Goal: Transaction & Acquisition: Purchase product/service

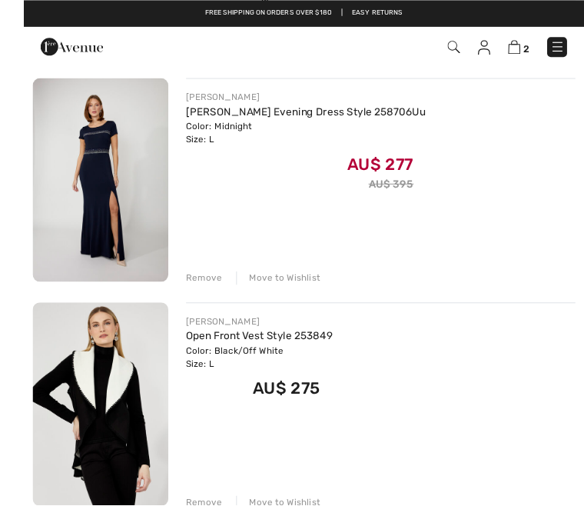
scroll to position [188, 0]
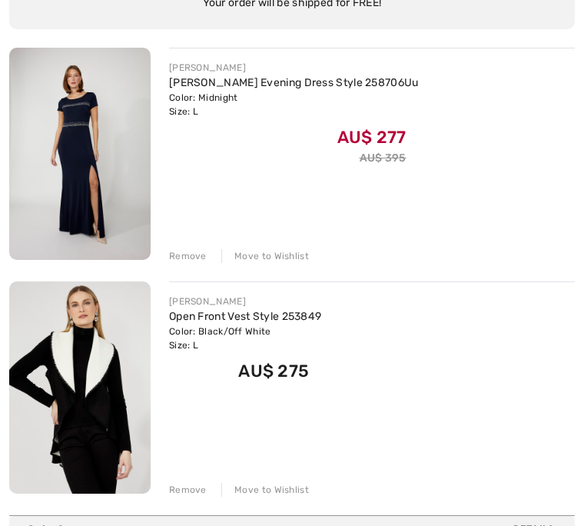
click at [181, 257] on div "Remove" at bounding box center [188, 256] width 38 height 14
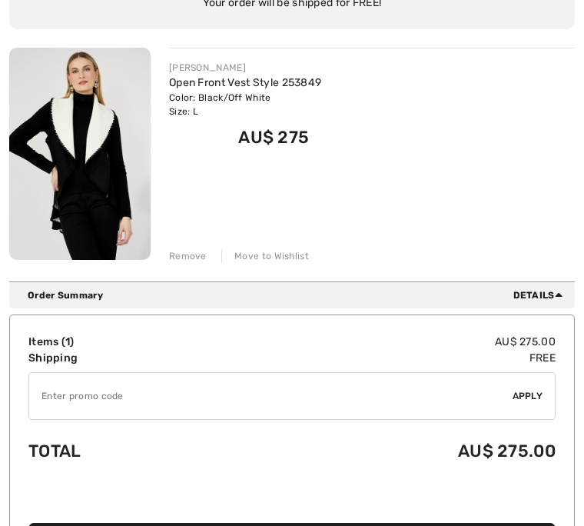
click at [185, 261] on div "Remove" at bounding box center [188, 256] width 38 height 14
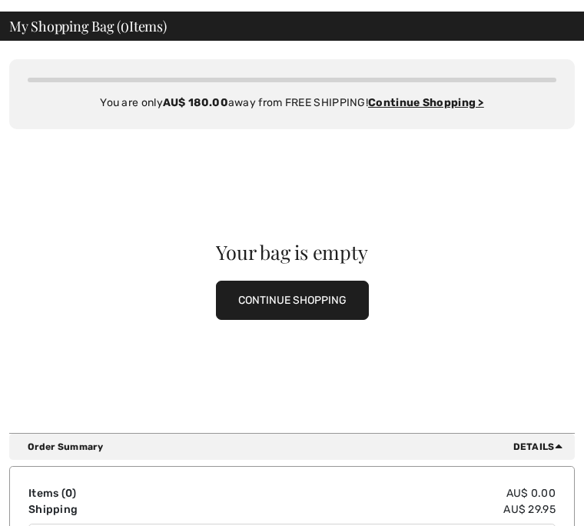
scroll to position [0, 0]
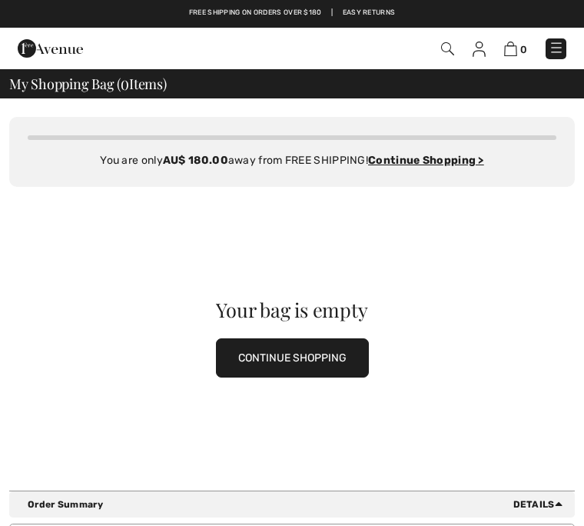
click at [453, 44] on img at bounding box center [447, 48] width 13 height 13
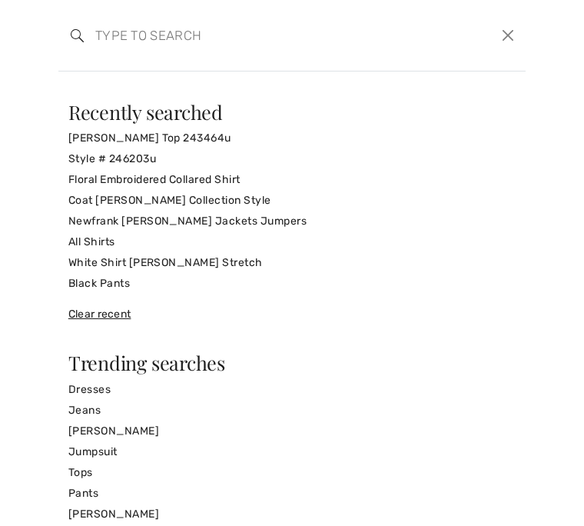
click at [151, 34] on input "search" at bounding box center [244, 35] width 320 height 46
paste input "Jewel Belted V-Neck Jumpsuit Style 252099"
type input "Jewel Belted V-Neck Jumpsuit Style 252099"
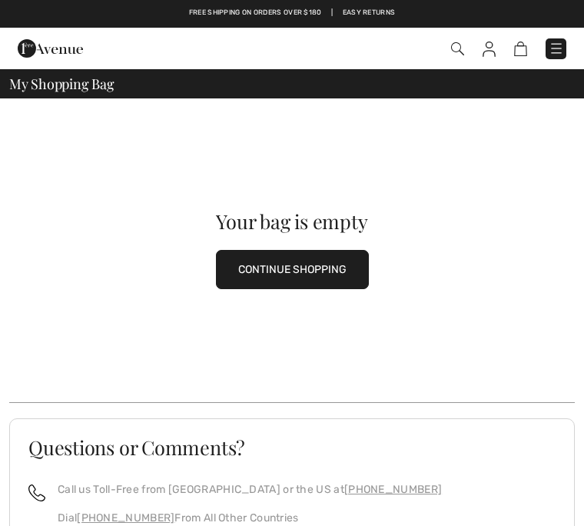
click at [461, 50] on img at bounding box center [457, 48] width 13 height 13
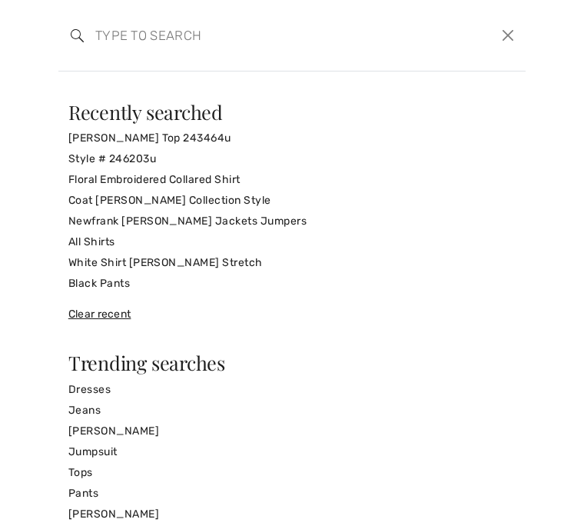
click at [135, 32] on input "search" at bounding box center [244, 35] width 320 height 46
paste input "Jewel Belted V-Neck Jumpsuit Style 252099"
type input "Jewel Belted V-Neck Jumpsuit Style 252099"
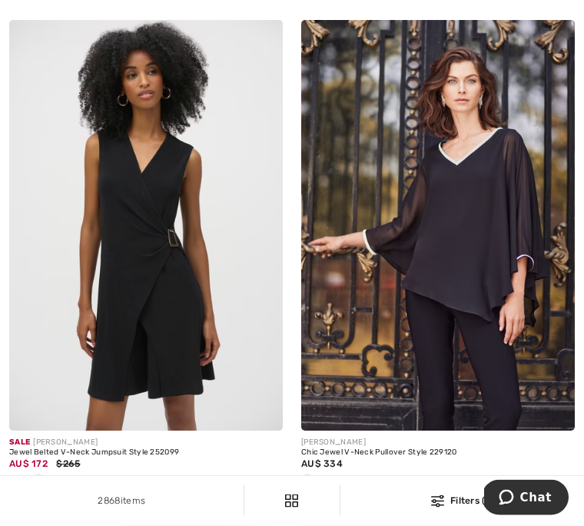
scroll to position [233, 0]
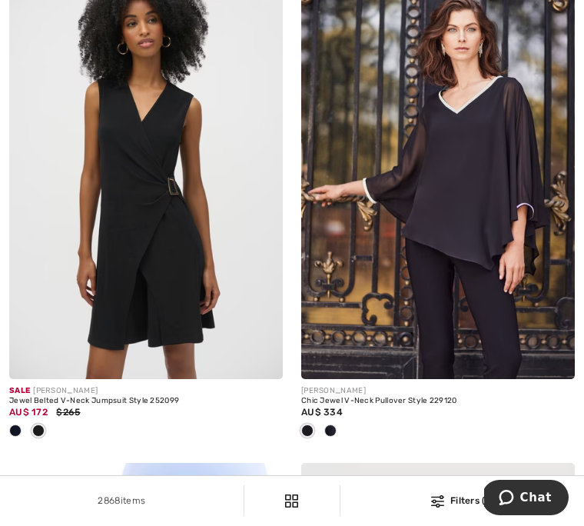
click at [157, 251] on img at bounding box center [146, 173] width 274 height 410
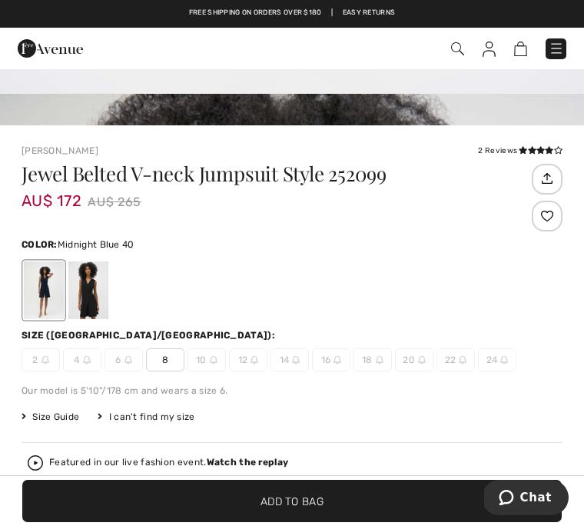
scroll to position [334, 0]
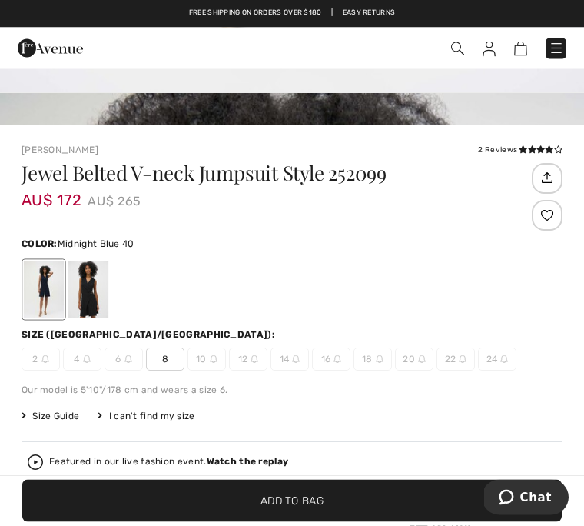
click at [217, 360] on img at bounding box center [214, 360] width 8 height 8
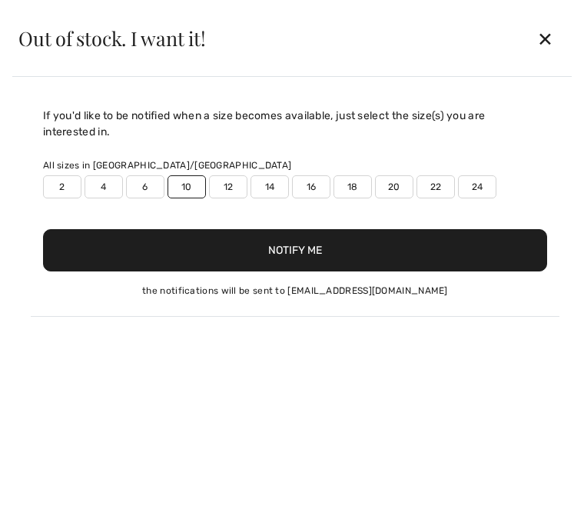
scroll to position [0, 0]
click at [545, 35] on div "✕" at bounding box center [545, 38] width 41 height 32
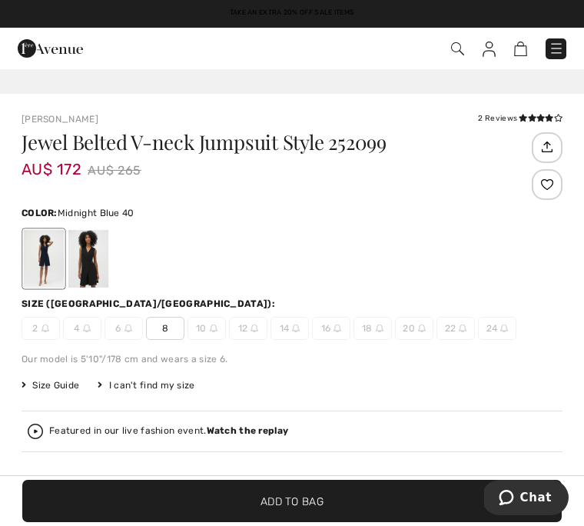
scroll to position [390, 0]
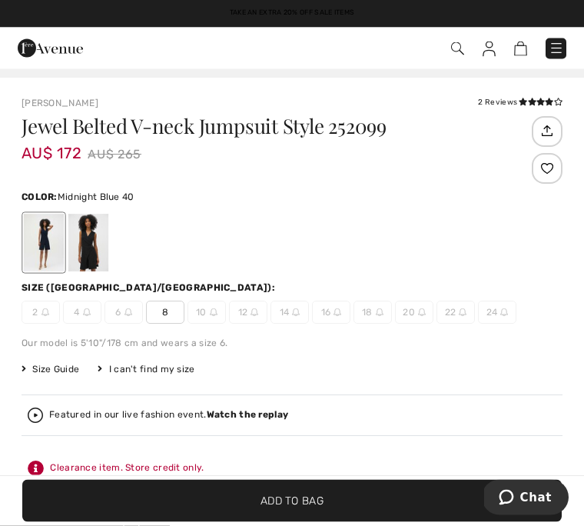
click at [112, 224] on div at bounding box center [292, 243] width 541 height 64
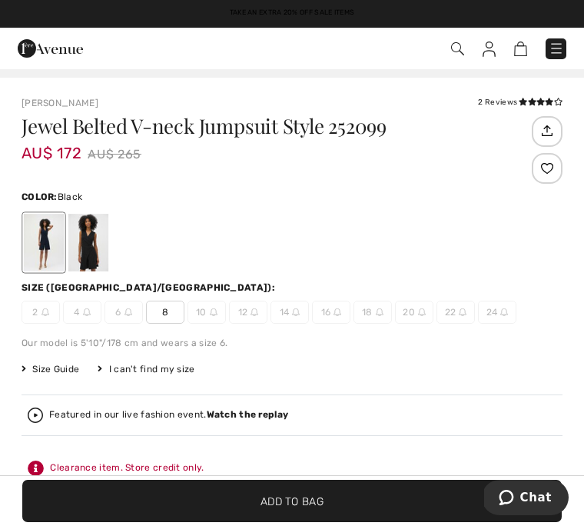
click at [98, 251] on div at bounding box center [88, 243] width 40 height 58
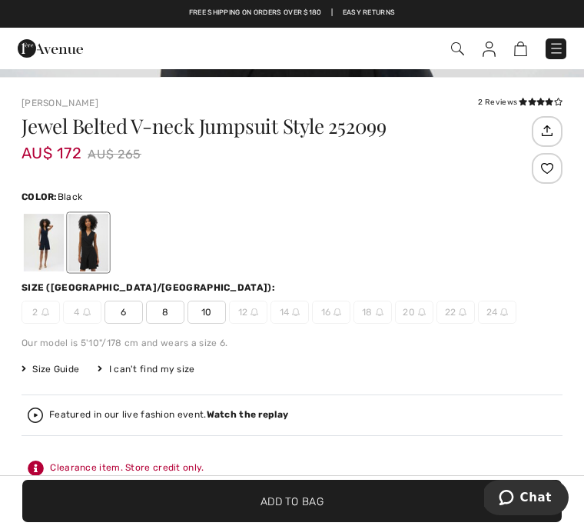
click at [208, 310] on span "10" at bounding box center [207, 311] width 38 height 23
click at [294, 509] on span "Add to Bag" at bounding box center [292, 501] width 63 height 16
click at [518, 50] on img at bounding box center [512, 48] width 13 height 15
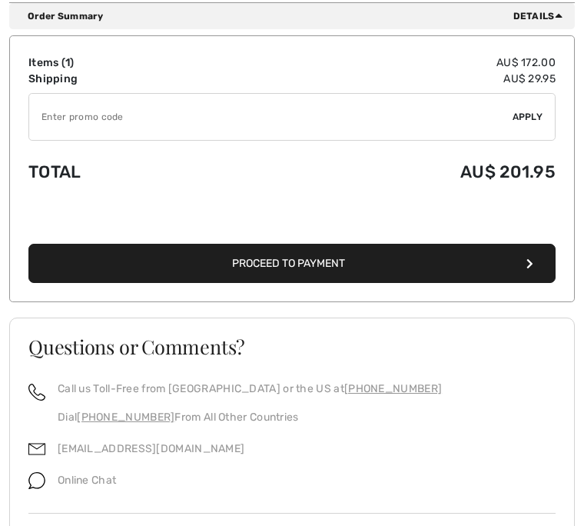
scroll to position [441, 0]
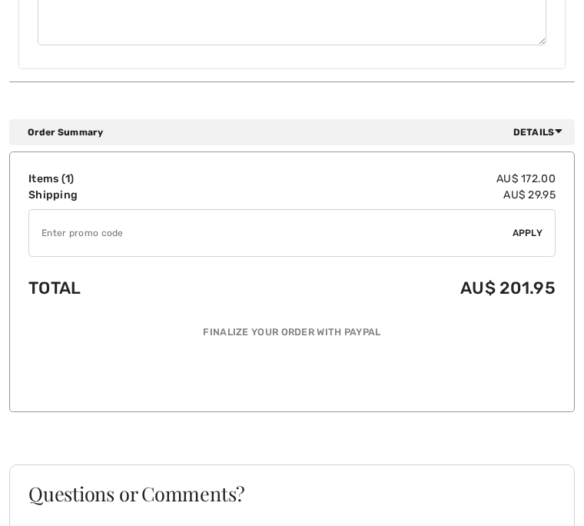
scroll to position [1253, 0]
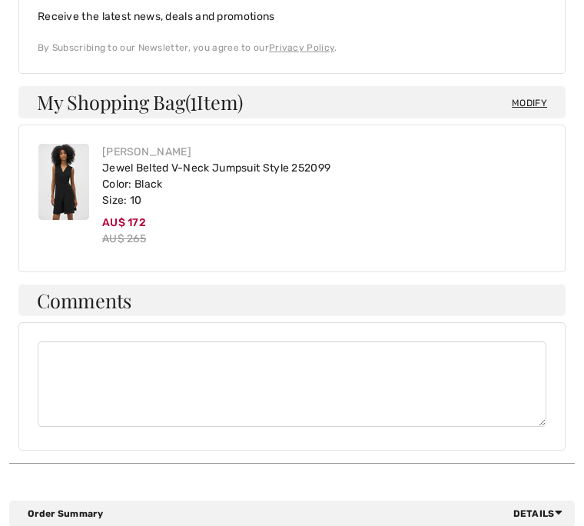
scroll to position [872, 0]
click at [70, 171] on img at bounding box center [63, 182] width 51 height 76
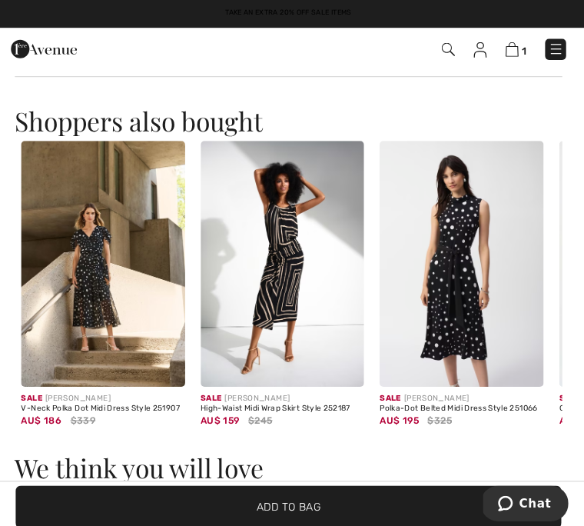
scroll to position [1178, 0]
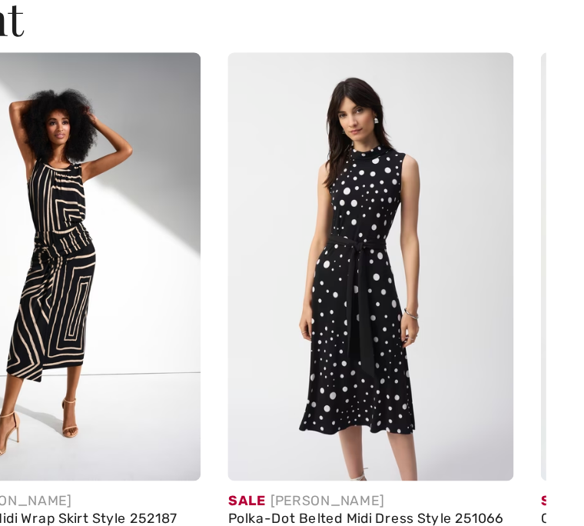
click at [382, 168] on img at bounding box center [463, 238] width 162 height 243
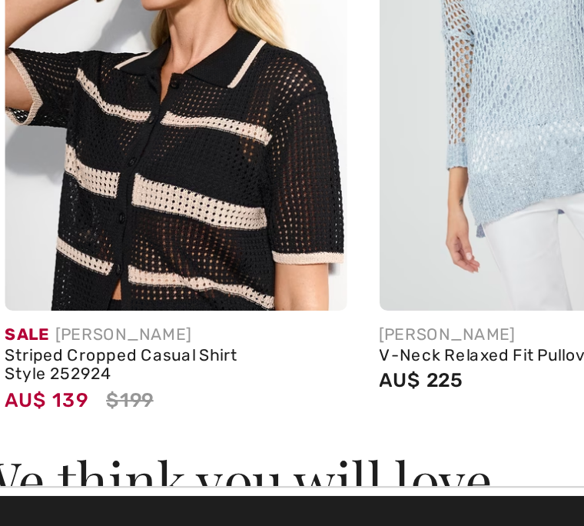
scroll to position [1133, 0]
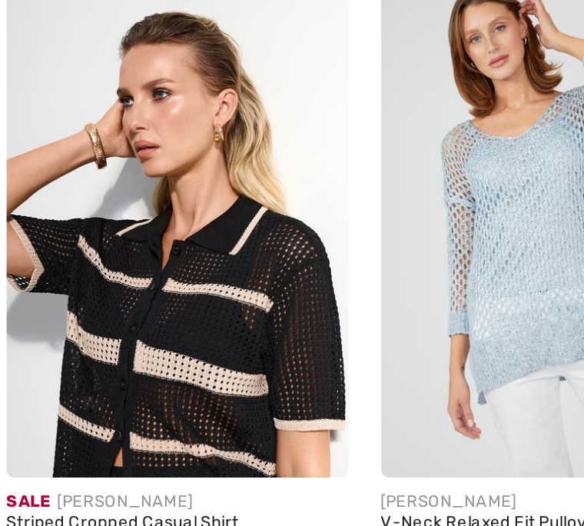
click at [98, 165] on img at bounding box center [118, 267] width 162 height 243
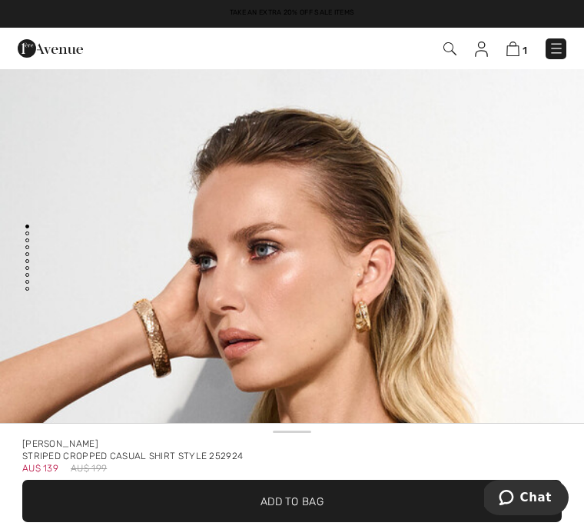
click at [515, 50] on img at bounding box center [512, 48] width 13 height 15
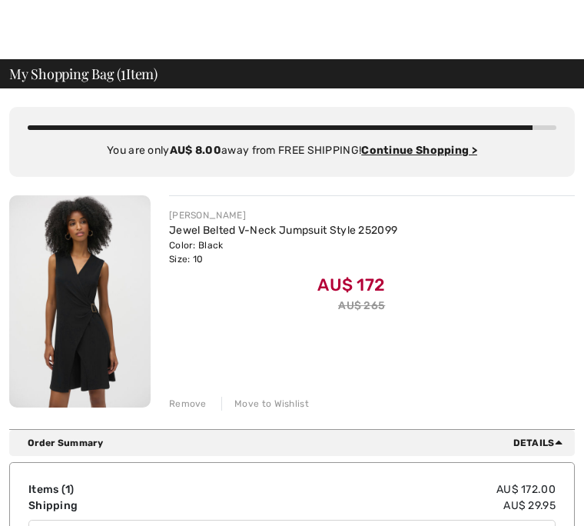
scroll to position [12, 0]
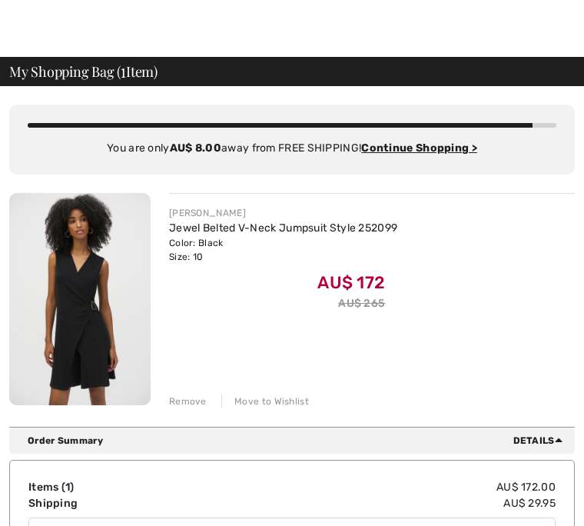
click at [188, 402] on div "Remove" at bounding box center [188, 401] width 38 height 14
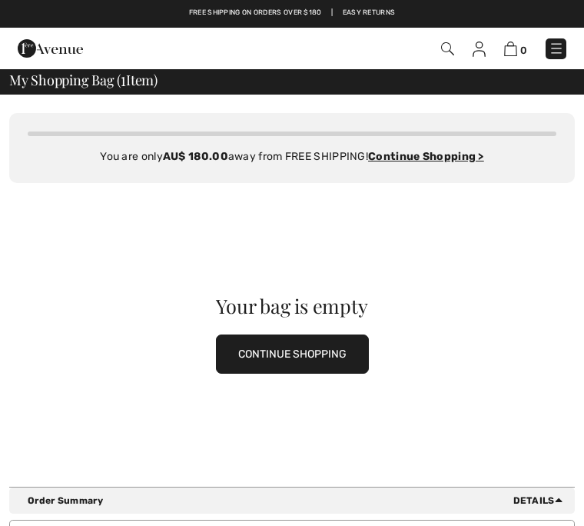
scroll to position [0, 0]
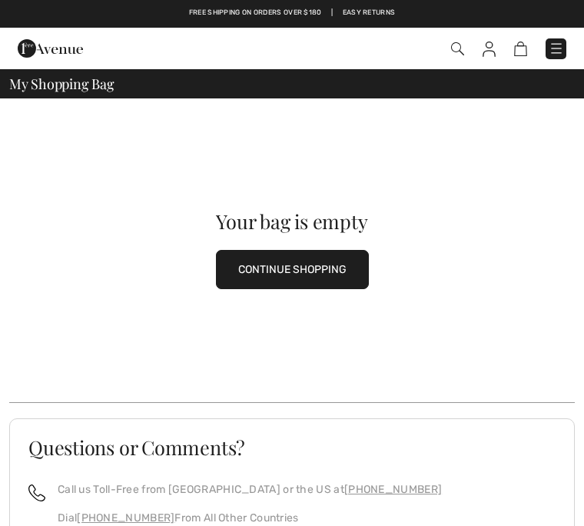
click at [491, 50] on img at bounding box center [489, 48] width 13 height 15
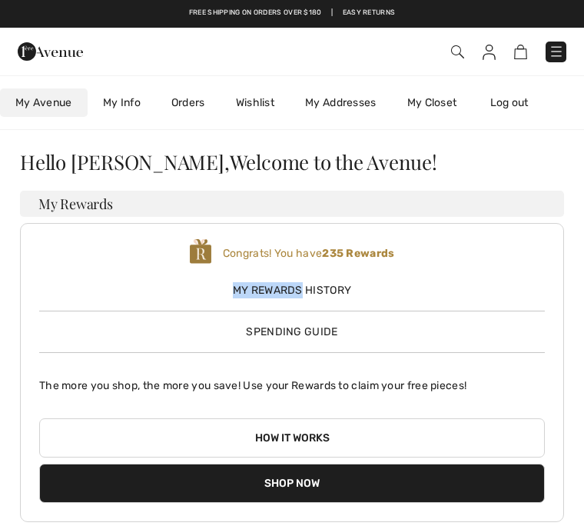
click at [452, 159] on div "Hello Debbie, Welcome to the Avenue!" at bounding box center [292, 162] width 544 height 20
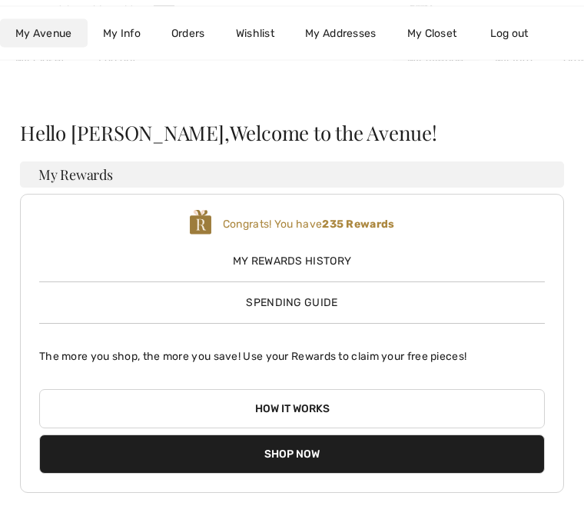
scroll to position [29, 0]
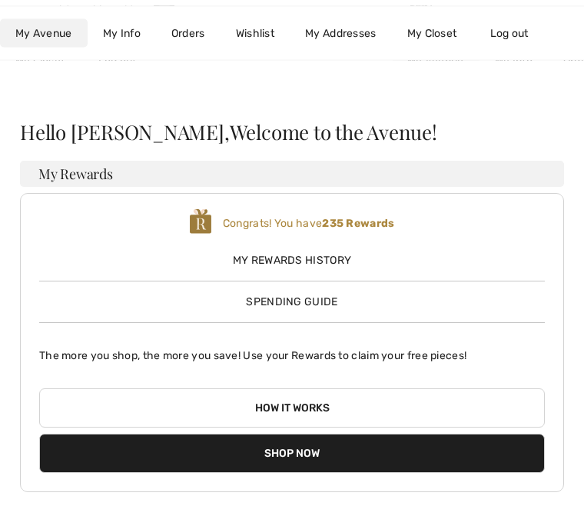
click at [309, 253] on span "My Rewards History" at bounding box center [292, 261] width 506 height 16
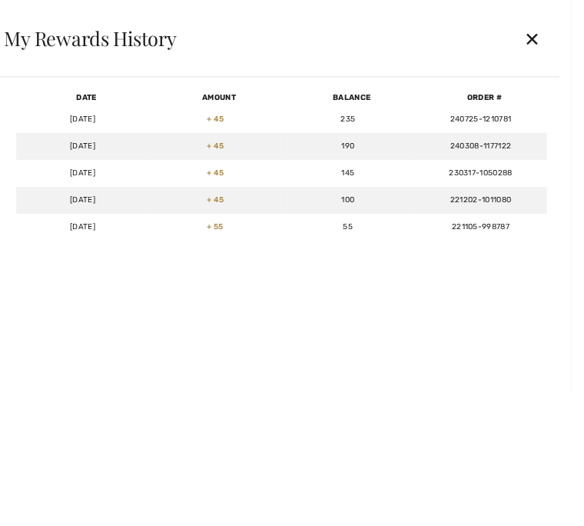
scroll to position [0, 0]
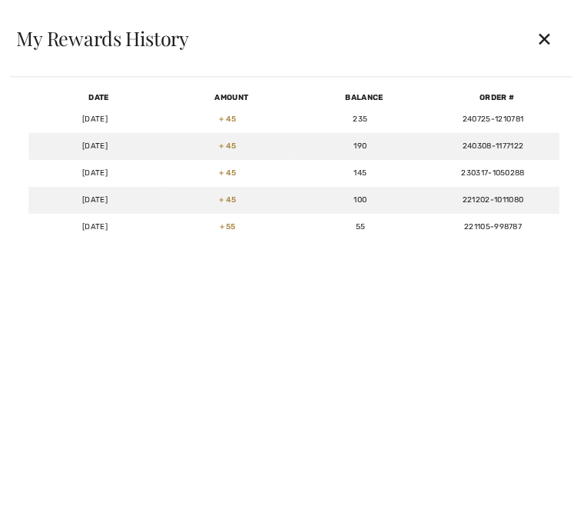
click at [542, 45] on div "✕" at bounding box center [545, 38] width 41 height 32
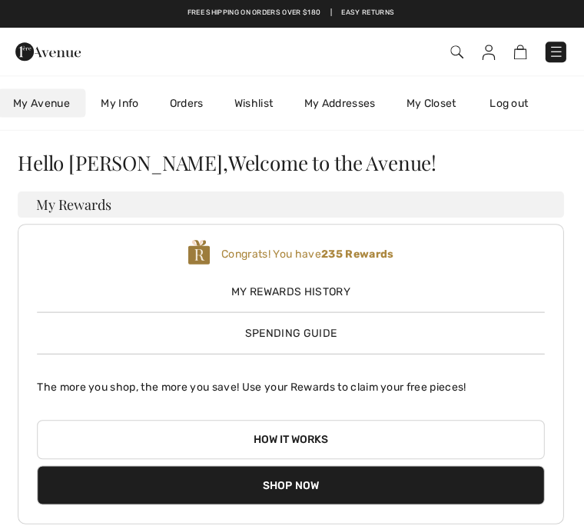
click at [60, 55] on img at bounding box center [50, 51] width 65 height 31
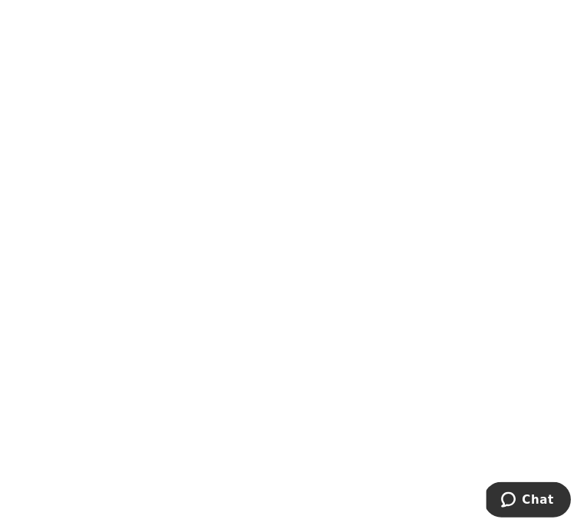
scroll to position [513, 0]
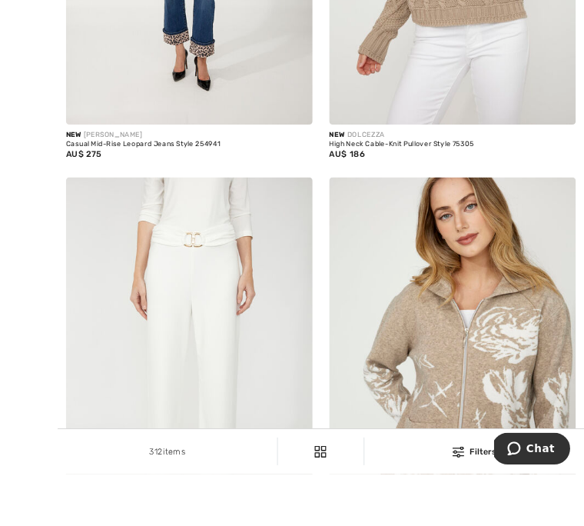
scroll to position [1568, 0]
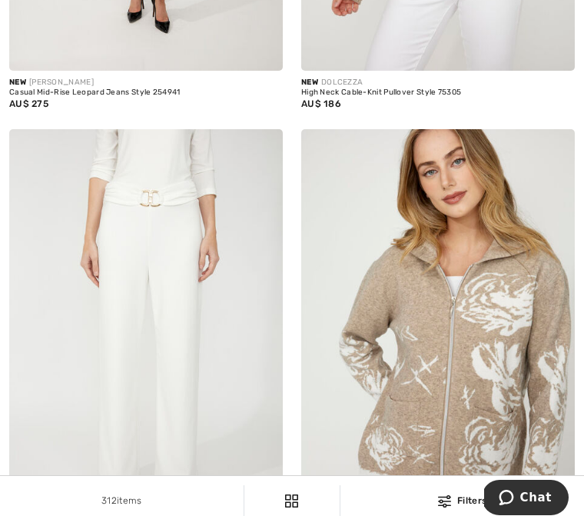
click at [231, 476] on img at bounding box center [146, 334] width 274 height 410
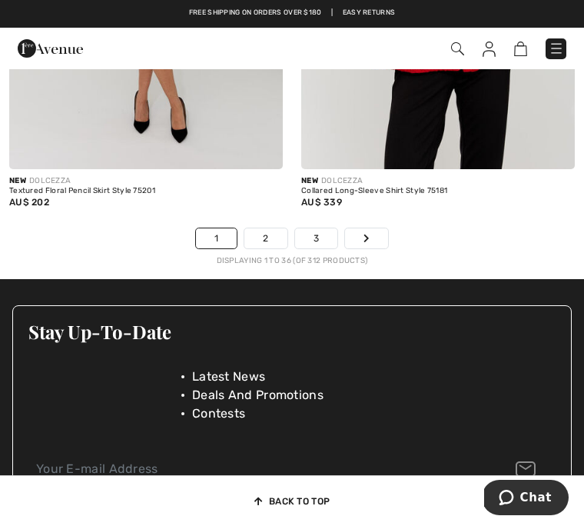
scroll to position [8978, 0]
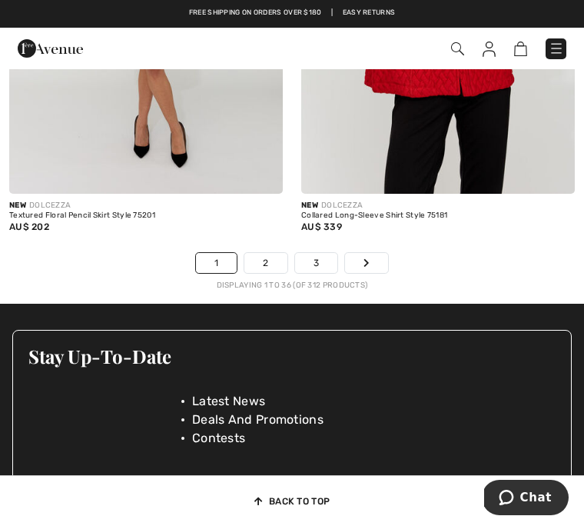
click at [270, 257] on link "2" at bounding box center [265, 263] width 42 height 20
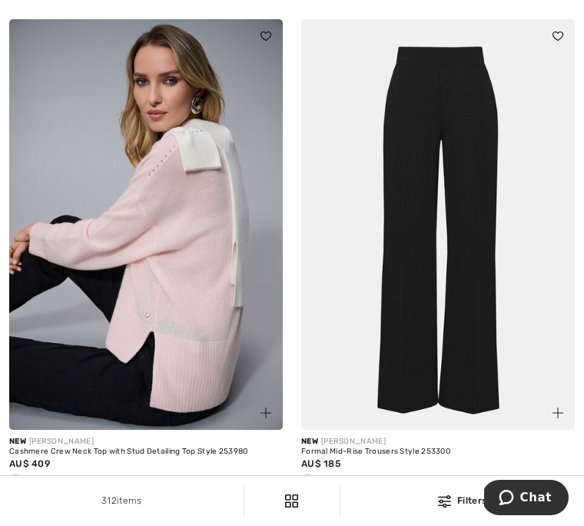
scroll to position [7259, 0]
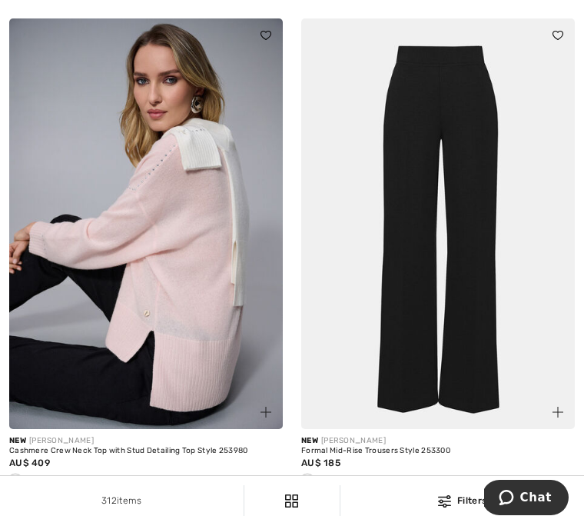
click at [185, 292] on img at bounding box center [146, 223] width 274 height 410
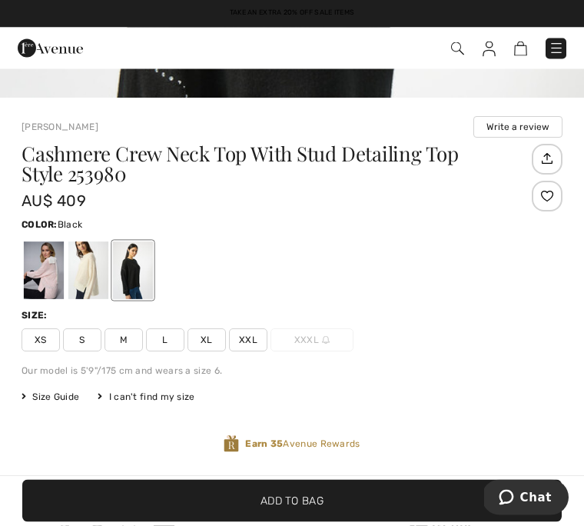
scroll to position [361, 0]
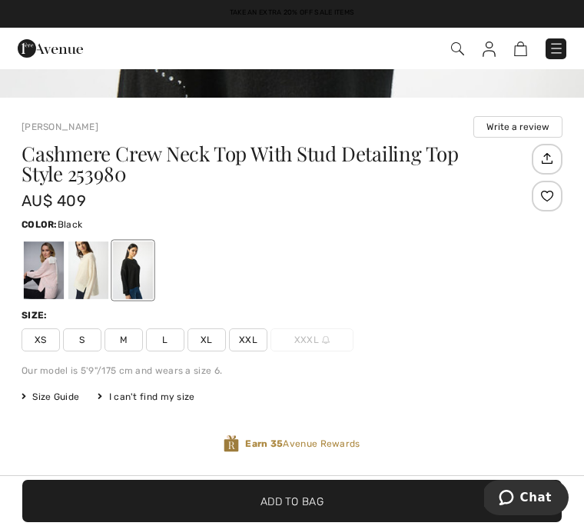
click at [91, 274] on div at bounding box center [88, 270] width 40 height 58
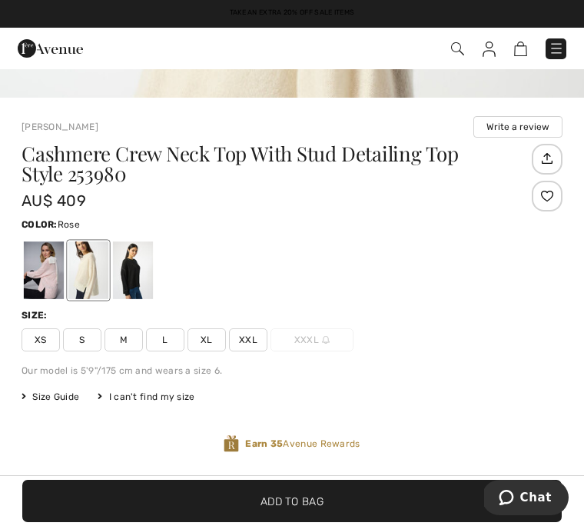
click at [58, 271] on div at bounding box center [44, 270] width 40 height 58
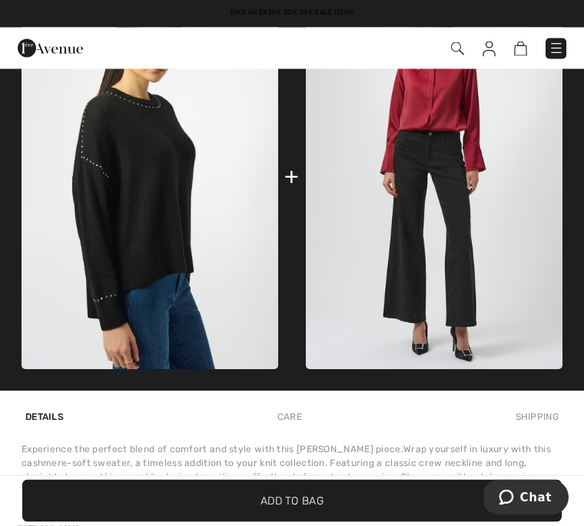
scroll to position [977, 0]
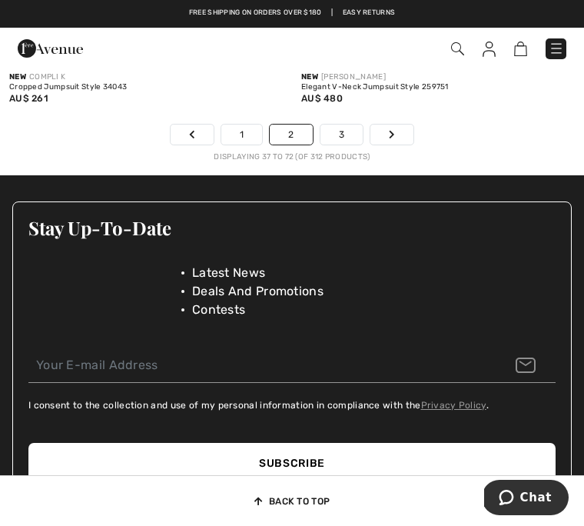
scroll to position [9109, 0]
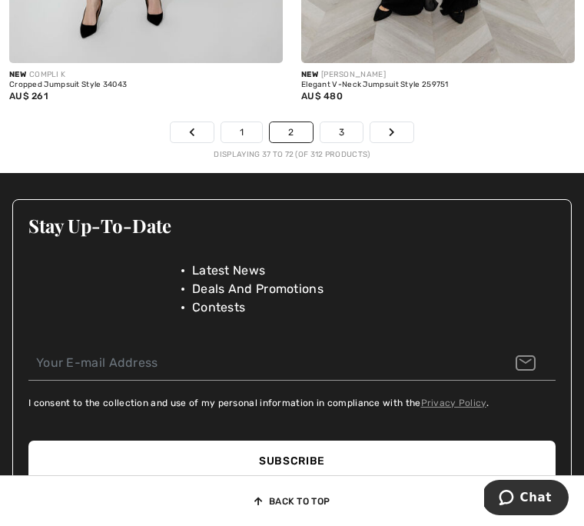
click at [347, 122] on link "3" at bounding box center [341, 132] width 42 height 20
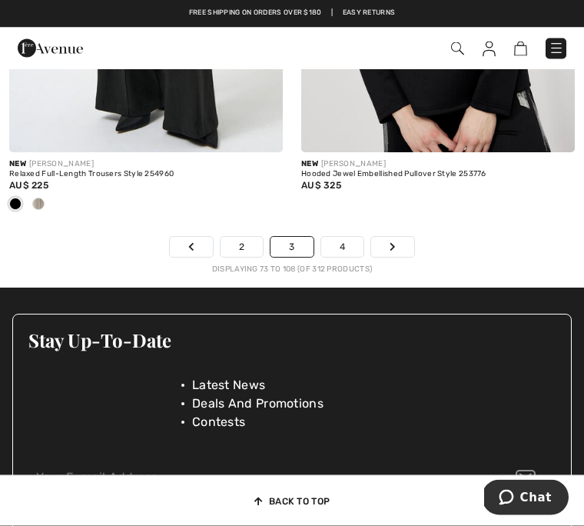
scroll to position [9067, 0]
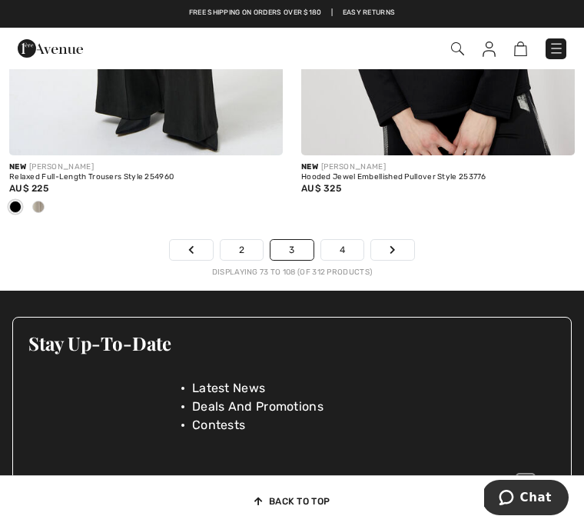
click at [347, 241] on link "4" at bounding box center [342, 250] width 42 height 20
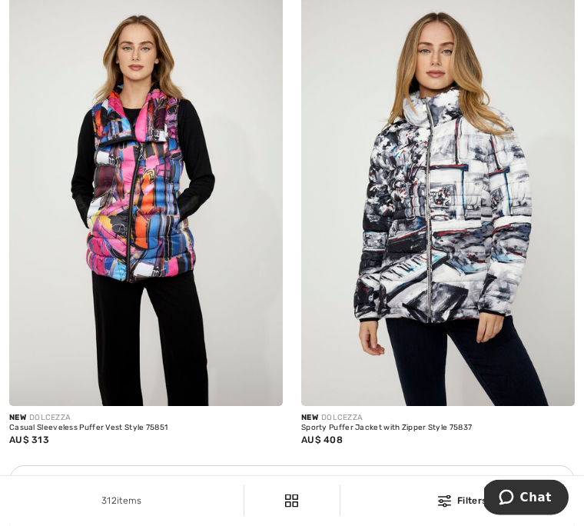
scroll to position [2717, 0]
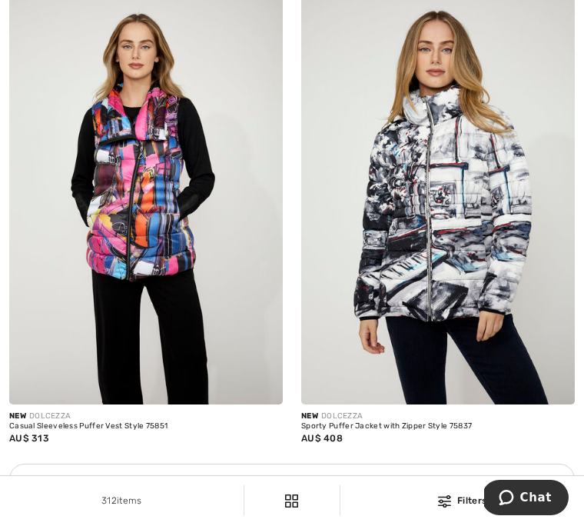
click at [464, 213] on img at bounding box center [438, 199] width 274 height 410
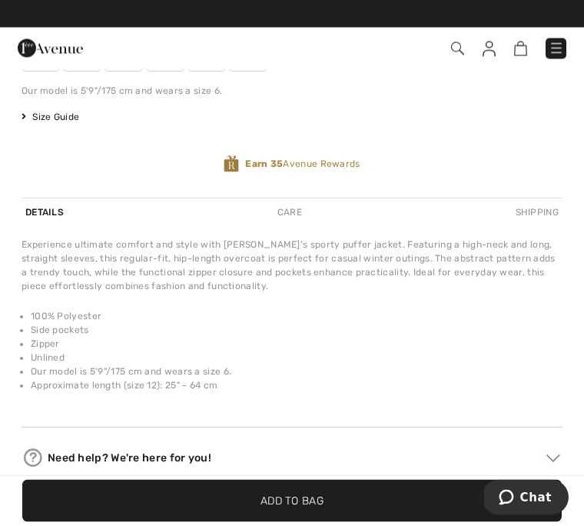
scroll to position [653, 0]
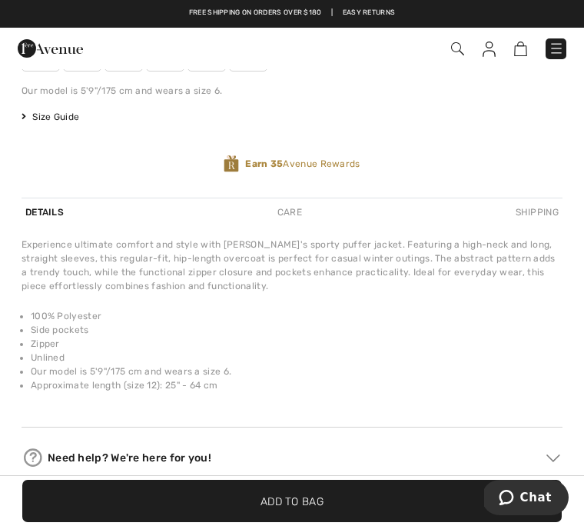
click at [50, 121] on span "Size Guide" at bounding box center [51, 117] width 58 height 14
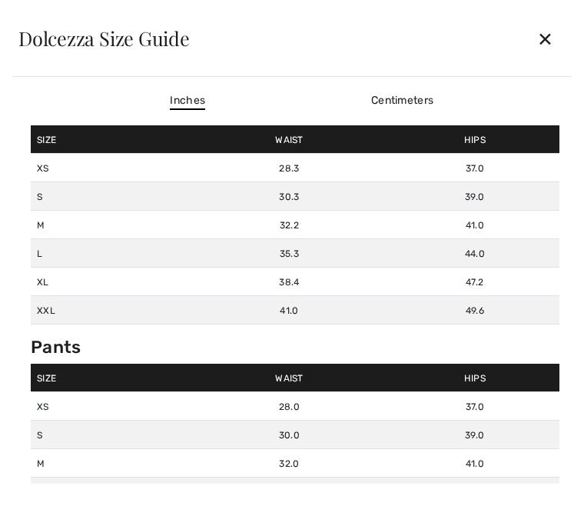
scroll to position [0, 0]
click at [556, 221] on td "41.0" at bounding box center [475, 225] width 170 height 28
click at [541, 42] on div "✕" at bounding box center [545, 38] width 41 height 32
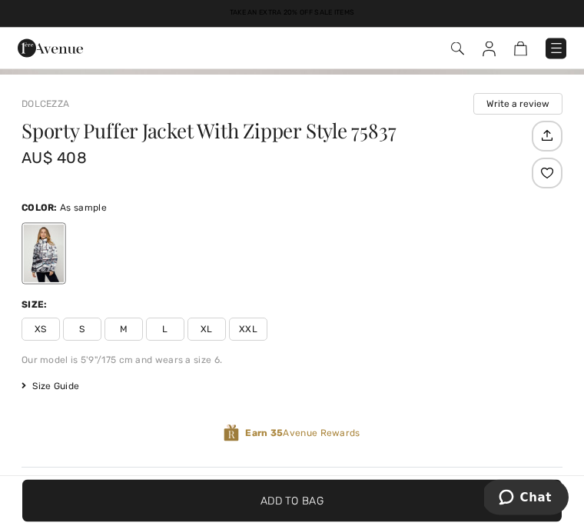
scroll to position [431, 0]
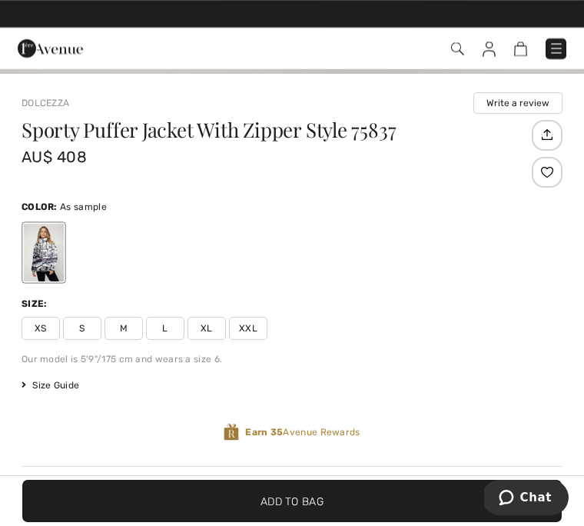
click at [166, 327] on span "L" at bounding box center [165, 328] width 38 height 23
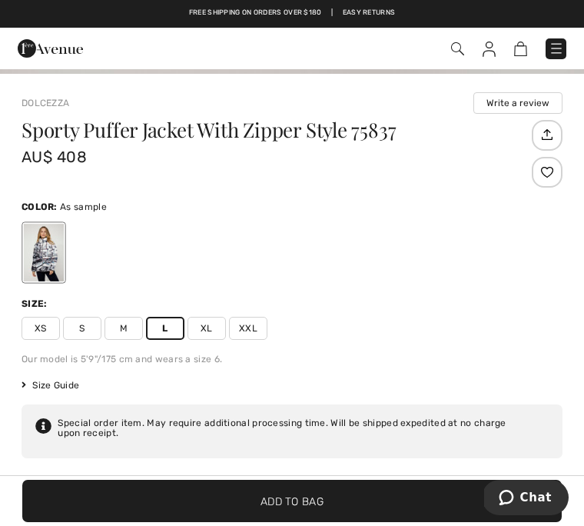
click at [295, 522] on span "✔ Added to Bag Add to Bag" at bounding box center [291, 501] width 539 height 42
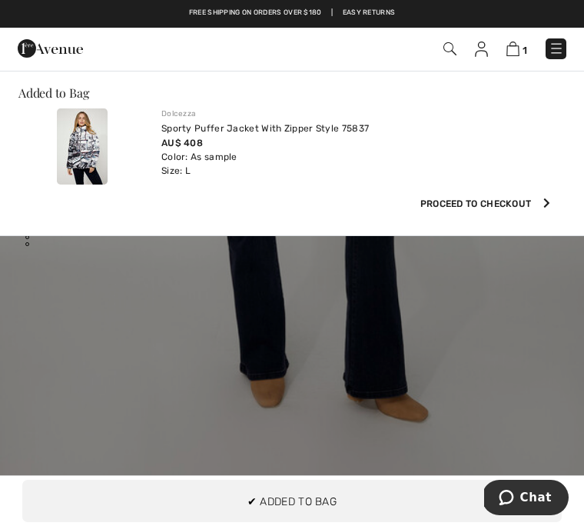
scroll to position [0, 0]
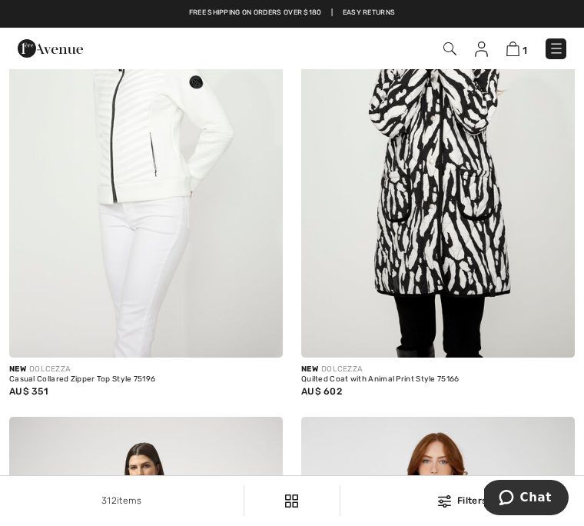
scroll to position [4194, 0]
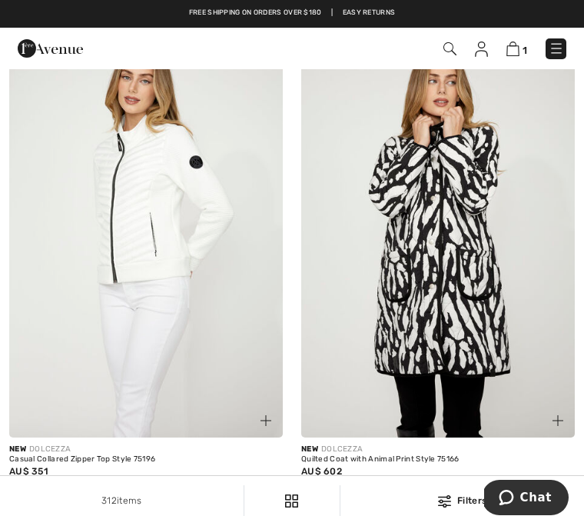
click at [144, 218] on img at bounding box center [146, 232] width 274 height 410
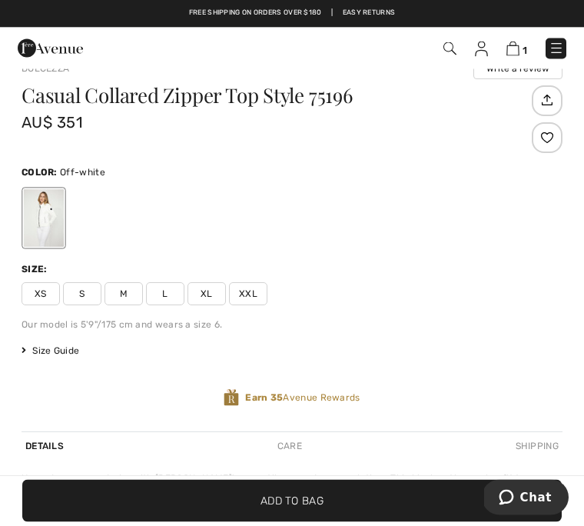
scroll to position [448, 0]
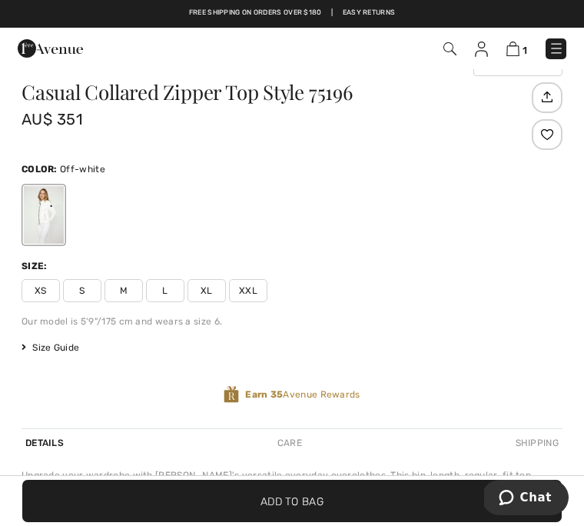
click at [67, 351] on span "Size Guide" at bounding box center [51, 347] width 58 height 14
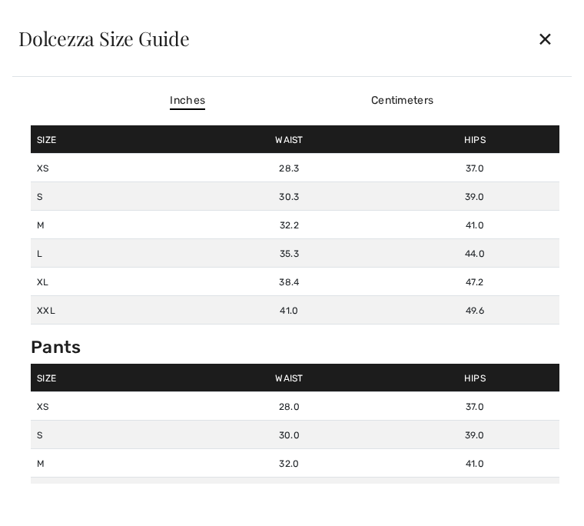
click at [543, 37] on div "✕" at bounding box center [545, 38] width 41 height 32
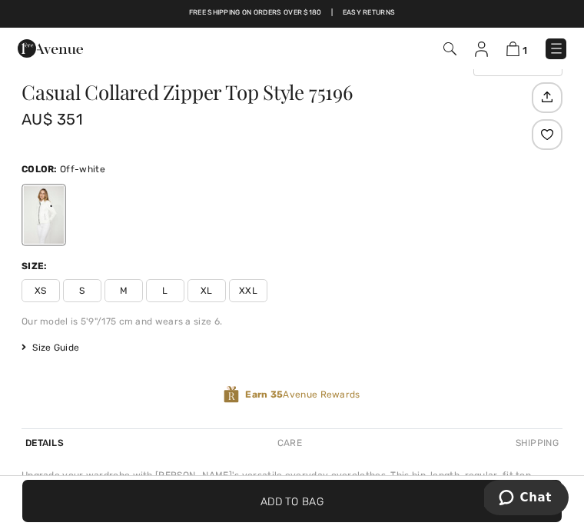
click at [168, 295] on span "L" at bounding box center [165, 290] width 38 height 23
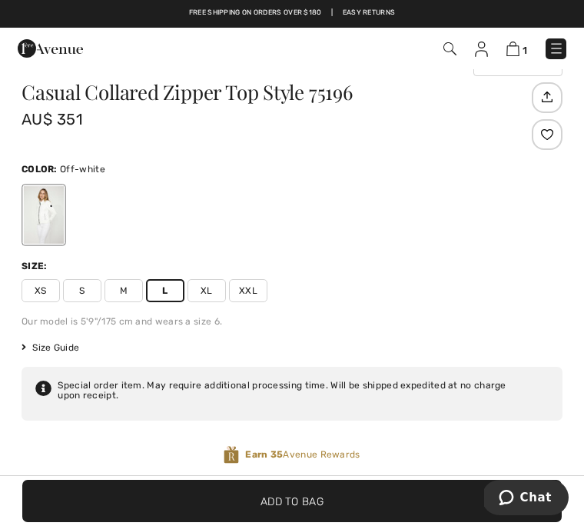
click at [260, 509] on span "✔ Added to Bag" at bounding box center [268, 501] width 89 height 16
click at [290, 509] on span "Add to Bag" at bounding box center [292, 501] width 63 height 16
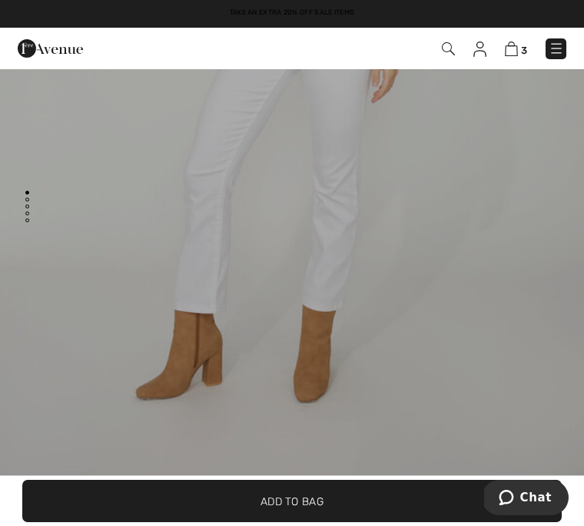
scroll to position [0, 0]
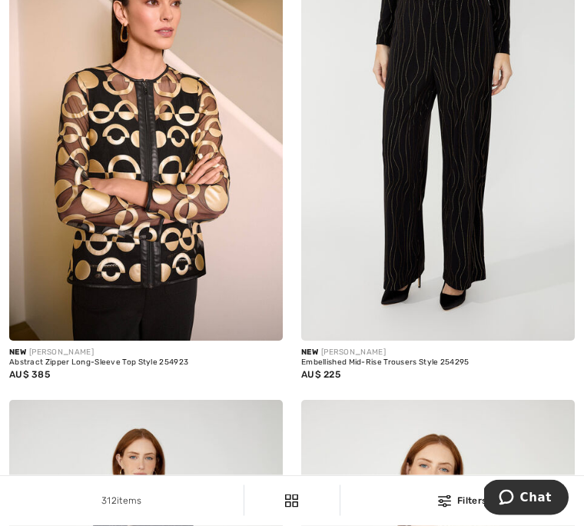
scroll to position [5256, 0]
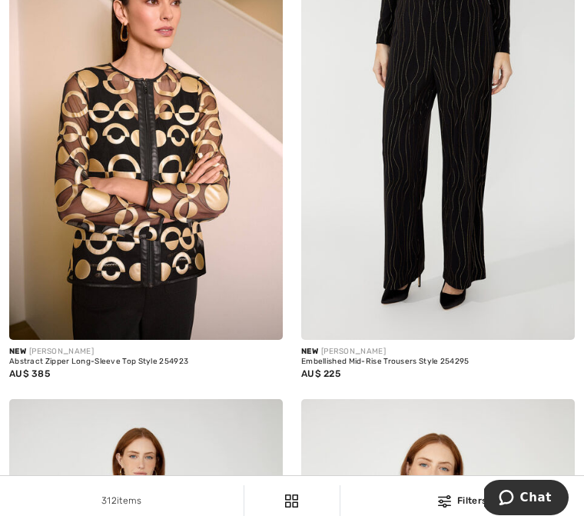
click at [159, 194] on img at bounding box center [146, 134] width 274 height 410
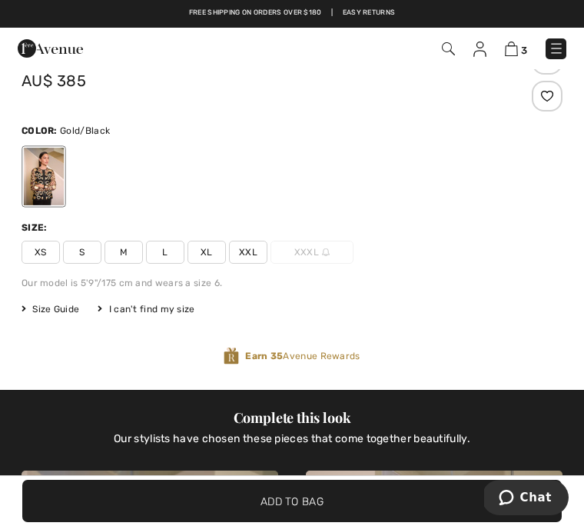
scroll to position [427, 0]
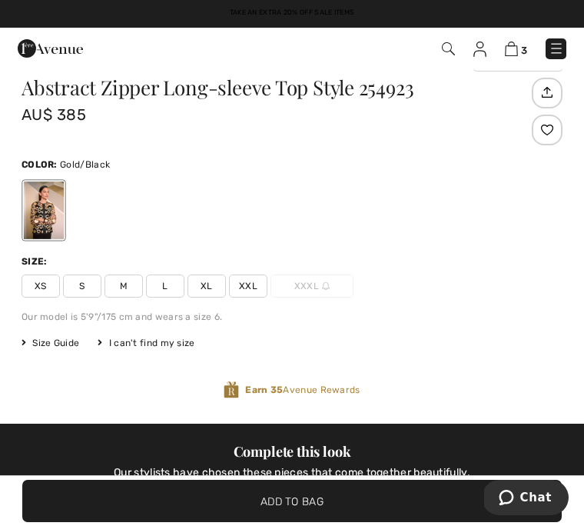
click at [57, 343] on span "Size Guide" at bounding box center [51, 343] width 58 height 14
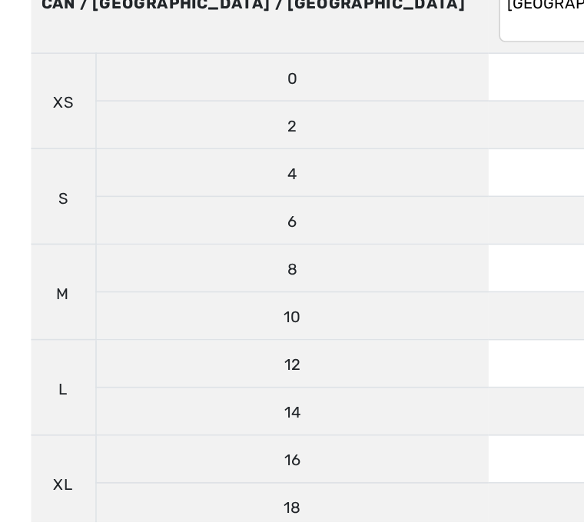
scroll to position [516, 0]
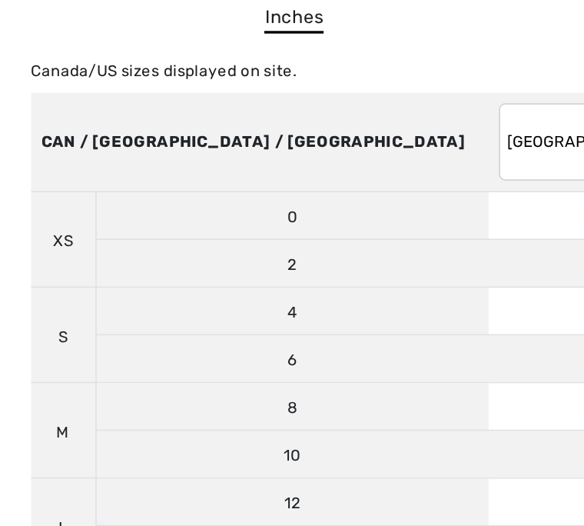
click at [310, 151] on select "AUSTRALIA UK France Germany Spain Italy Japan" at bounding box center [373, 174] width 127 height 46
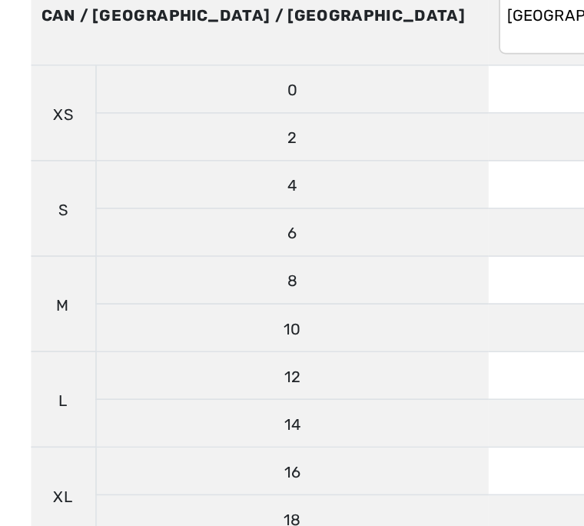
scroll to position [75, 0]
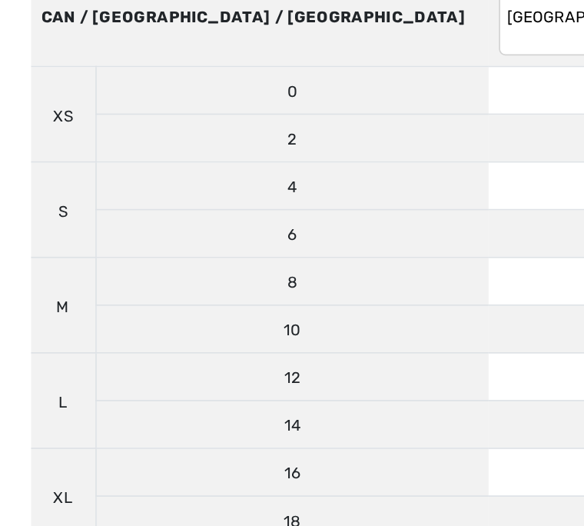
click at [304, 272] on td "12" at bounding box center [373, 286] width 139 height 28
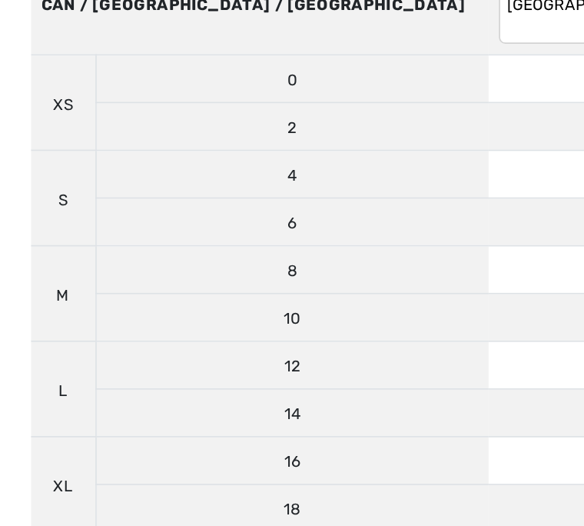
scroll to position [81, 0]
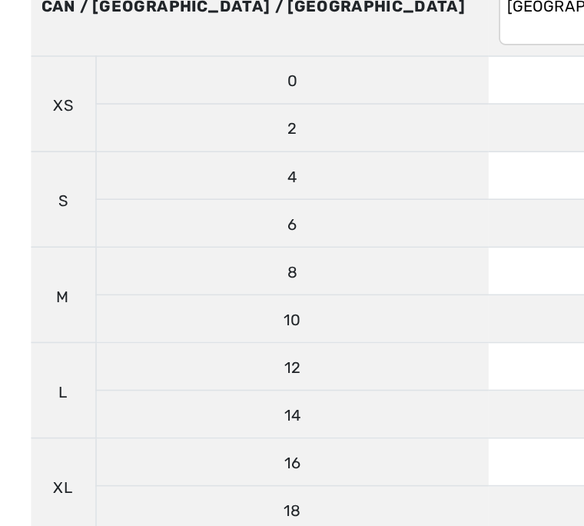
click at [304, 266] on td "12" at bounding box center [373, 280] width 139 height 28
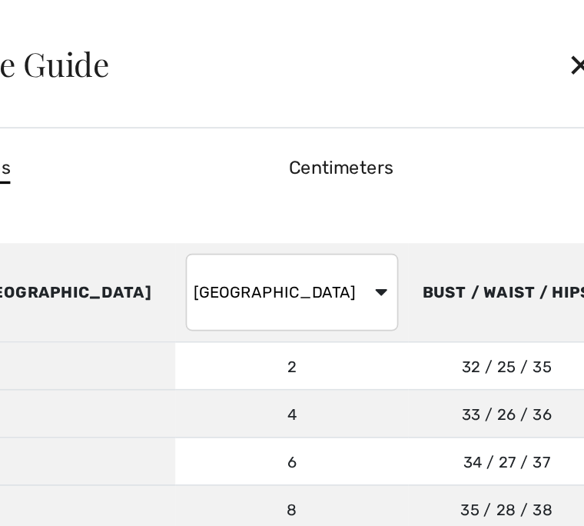
scroll to position [0, 0]
click at [525, 42] on div "✕" at bounding box center [545, 38] width 41 height 32
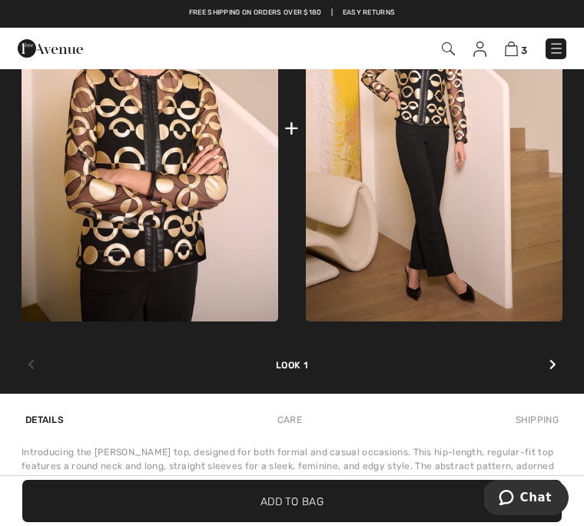
scroll to position [1002, 0]
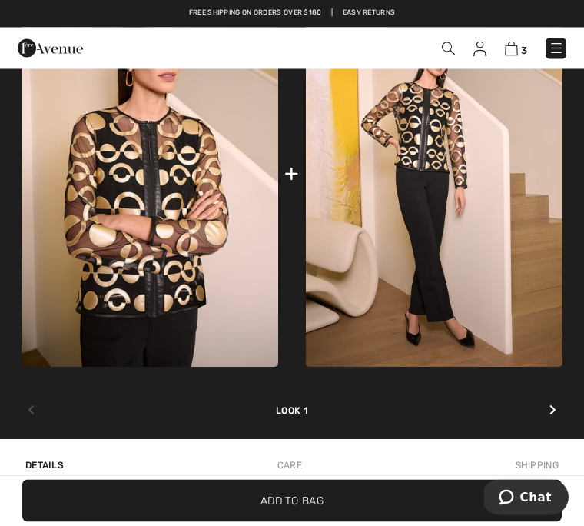
click at [517, 46] on img at bounding box center [511, 48] width 13 height 15
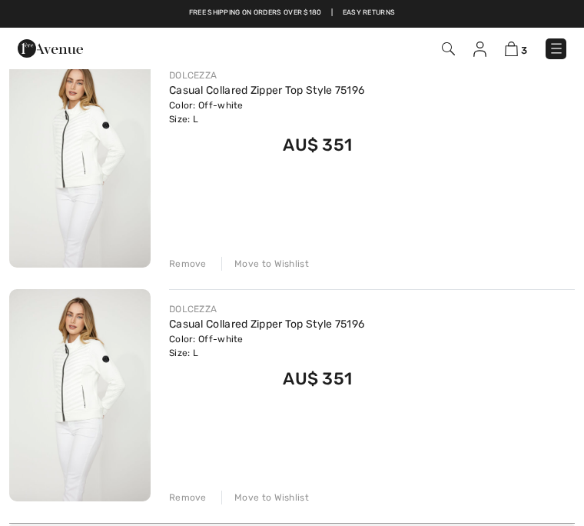
scroll to position [413, 0]
click at [192, 501] on div "Remove" at bounding box center [188, 498] width 38 height 14
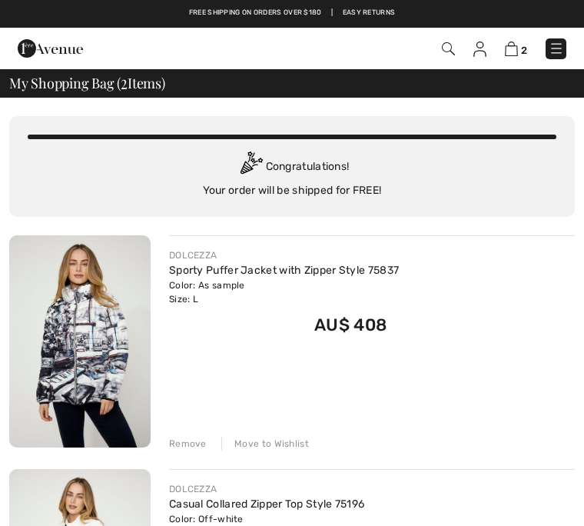
scroll to position [0, 0]
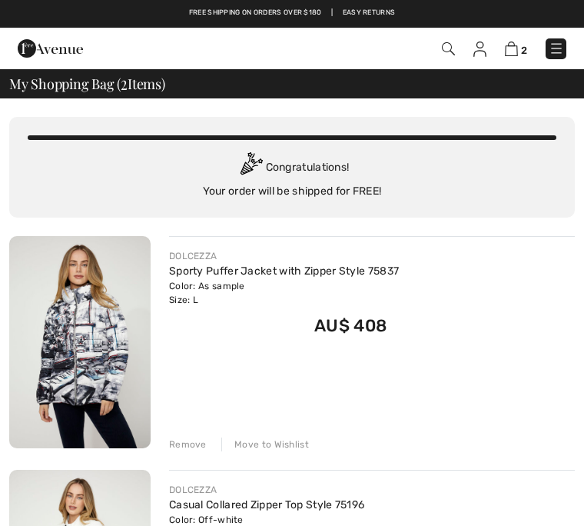
click at [63, 45] on img at bounding box center [50, 48] width 65 height 31
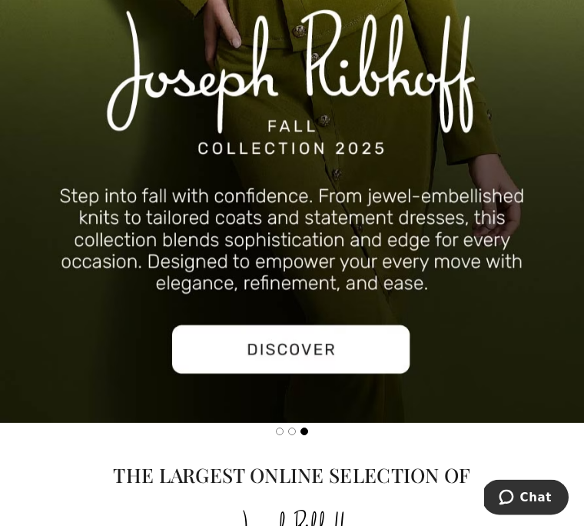
scroll to position [2554, 0]
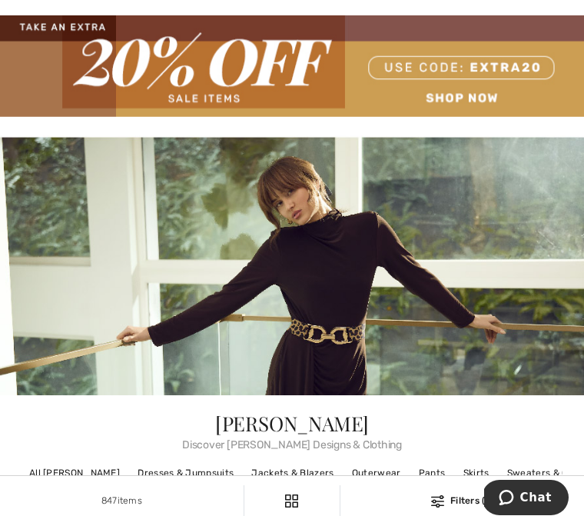
scroll to position [91, 0]
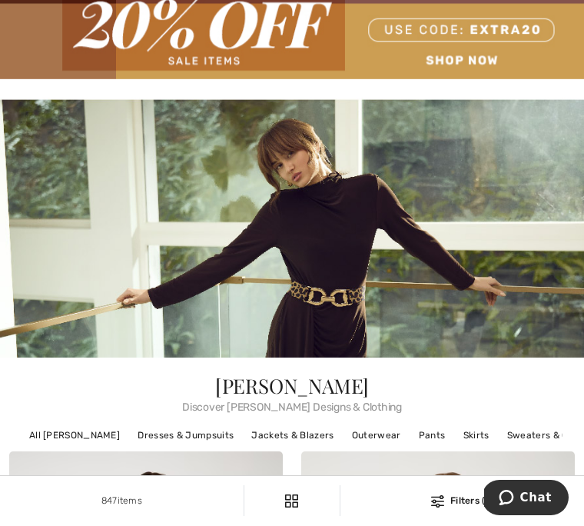
click at [346, 284] on img at bounding box center [292, 228] width 584 height 260
click at [327, 394] on span "[PERSON_NAME]" at bounding box center [292, 385] width 154 height 27
click at [341, 304] on img at bounding box center [292, 228] width 584 height 260
click at [314, 384] on span "[PERSON_NAME]" at bounding box center [292, 385] width 154 height 27
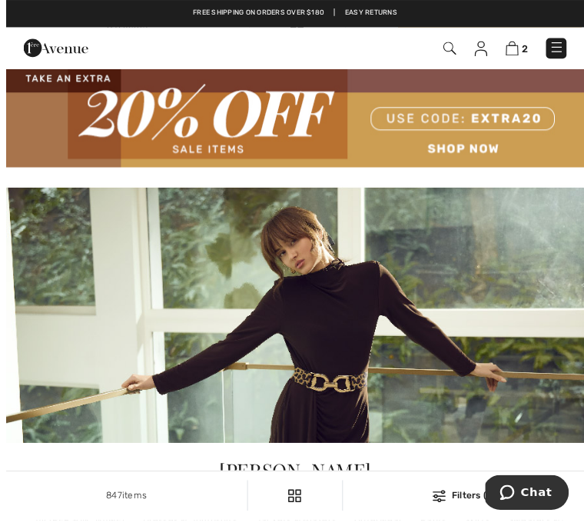
scroll to position [55, 0]
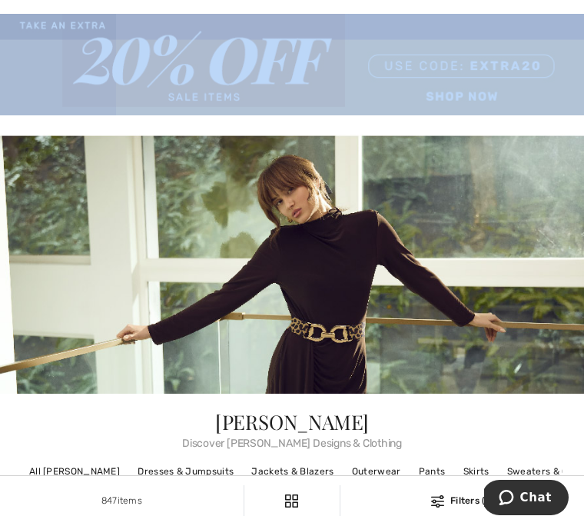
click at [549, 72] on img at bounding box center [292, 64] width 584 height 101
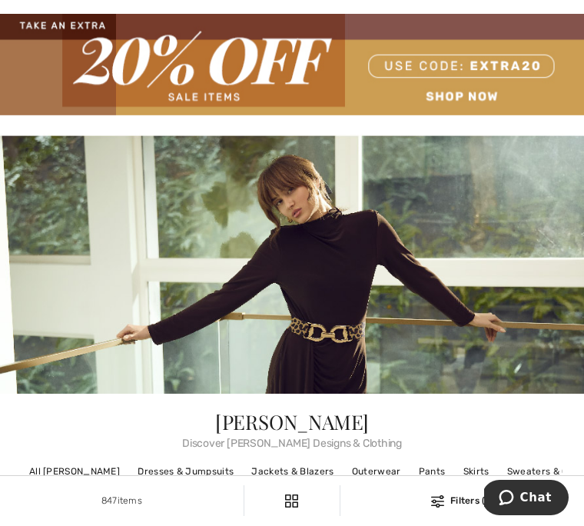
click at [515, 31] on img at bounding box center [292, 64] width 584 height 101
click at [483, 32] on img at bounding box center [292, 64] width 584 height 101
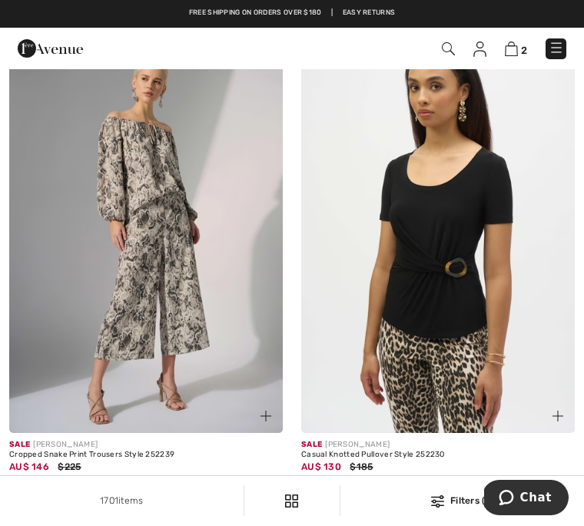
scroll to position [8294, 0]
